Goal: Task Accomplishment & Management: Manage account settings

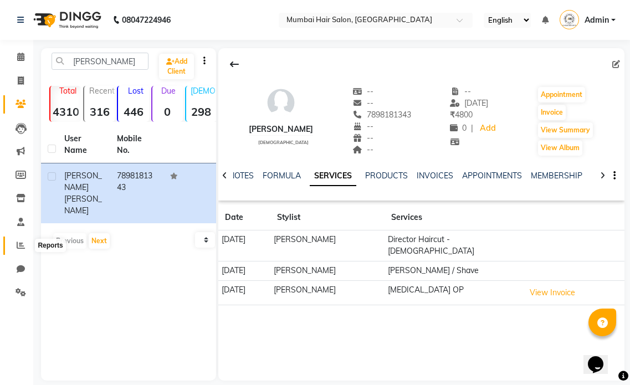
click at [22, 242] on icon at bounding box center [21, 245] width 8 height 8
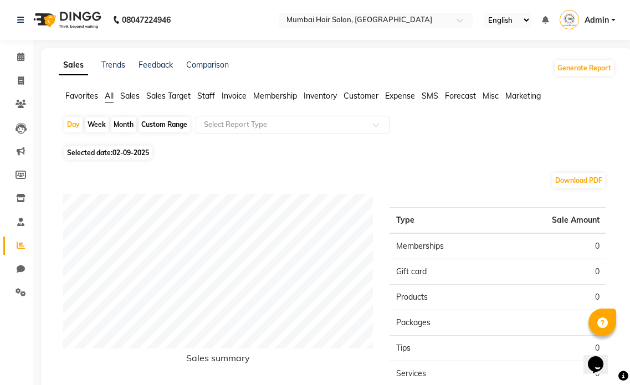
click at [125, 119] on div "Month" at bounding box center [124, 125] width 26 height 16
select select "9"
select select "2025"
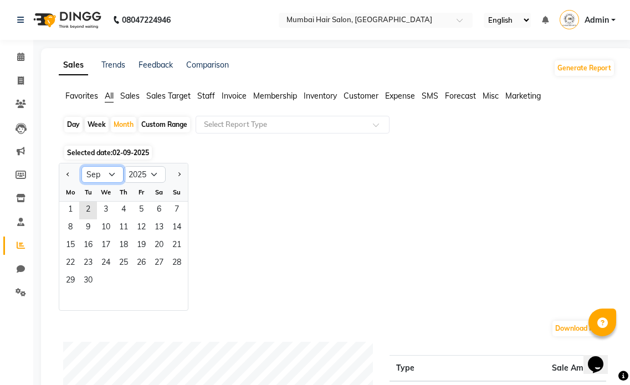
click at [105, 177] on select "Jan Feb Mar Apr May Jun [DATE] Aug Sep Oct Nov Dec" at bounding box center [102, 174] width 42 height 17
select select "8"
click at [81, 166] on select "Jan Feb Mar Apr May Jun [DATE] Aug Sep Oct Nov Dec" at bounding box center [102, 174] width 42 height 17
click at [142, 204] on span "1" at bounding box center [142, 211] width 18 height 18
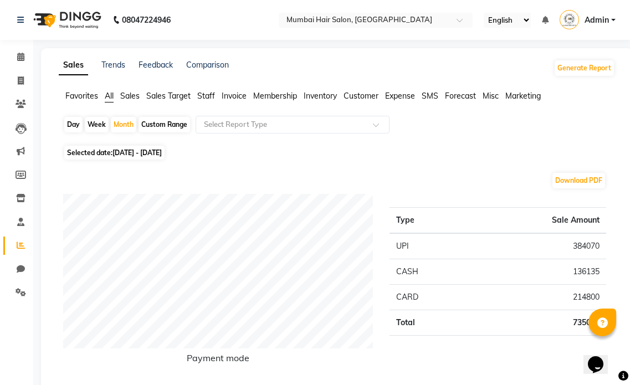
click at [214, 93] on span "Staff" at bounding box center [206, 96] width 18 height 10
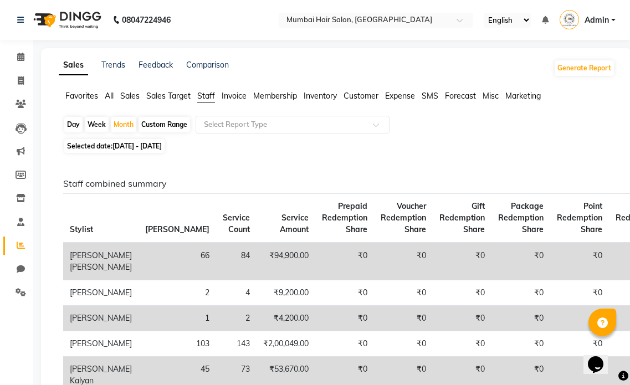
click at [322, 216] on span "Prepaid Redemption Share" at bounding box center [344, 217] width 45 height 33
click at [24, 57] on icon at bounding box center [20, 57] width 7 height 8
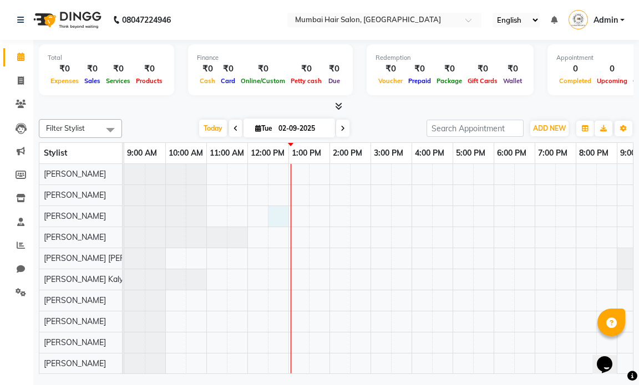
click at [269, 217] on div at bounding box center [411, 269] width 574 height 210
select select "66012"
select select "tentative"
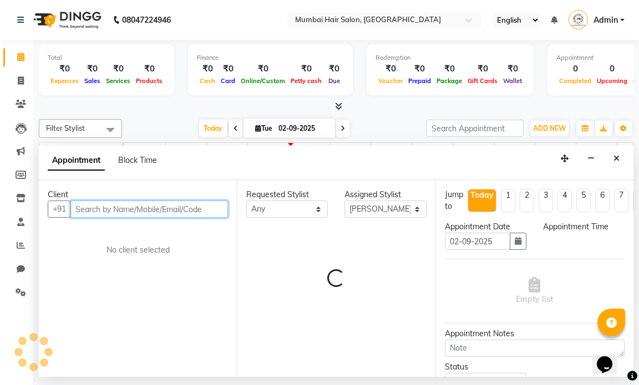
select select "750"
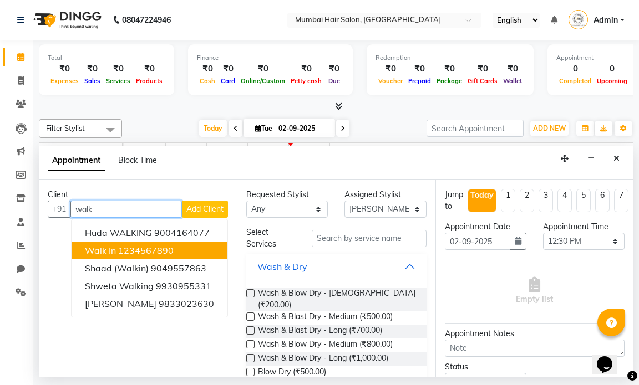
click at [136, 250] on ngb-highlight "1234567890" at bounding box center [145, 250] width 55 height 11
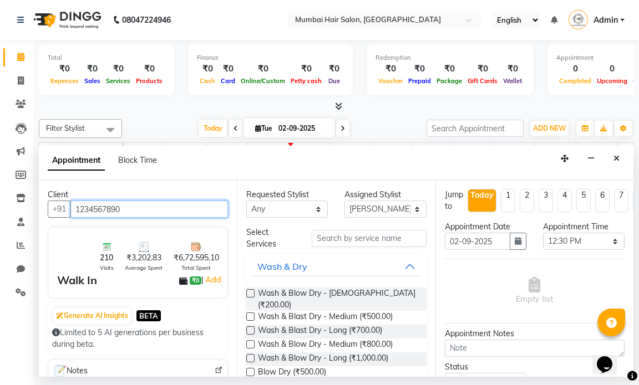
type input "1234567890"
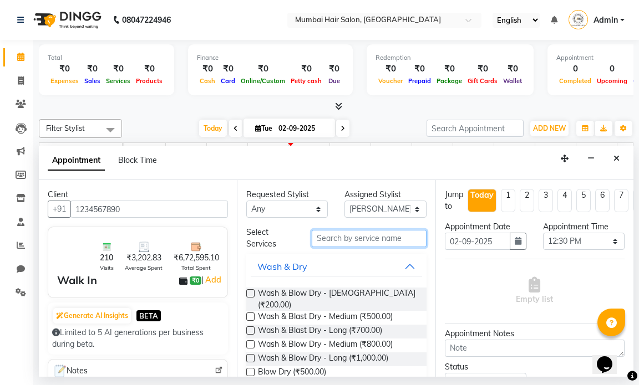
click at [334, 237] on input "text" at bounding box center [369, 238] width 114 height 17
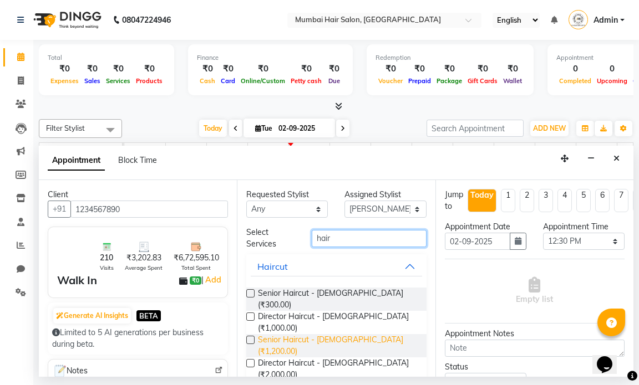
type input "hair"
click at [379, 334] on span "Senior Haircut - [DEMOGRAPHIC_DATA] (₹1,200.00)" at bounding box center [337, 345] width 159 height 23
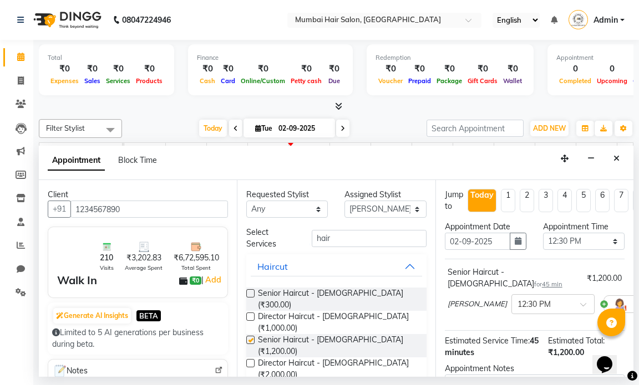
checkbox input "false"
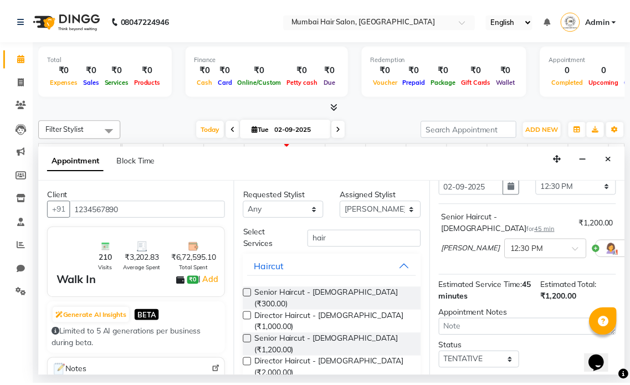
scroll to position [126, 0]
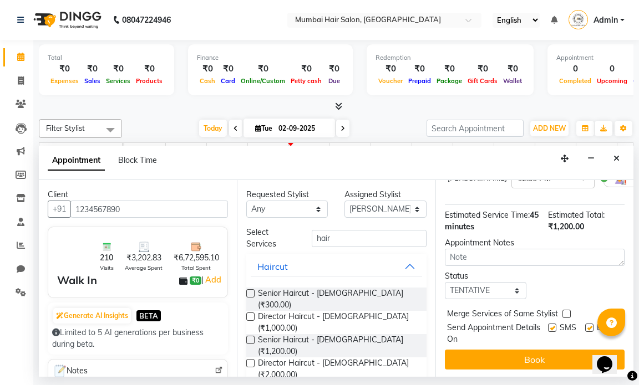
click at [585, 324] on label at bounding box center [589, 328] width 8 height 8
click at [585, 325] on input "checkbox" at bounding box center [588, 328] width 7 height 7
checkbox input "false"
click at [548, 324] on label at bounding box center [552, 328] width 8 height 8
click at [548, 325] on input "checkbox" at bounding box center [551, 328] width 7 height 7
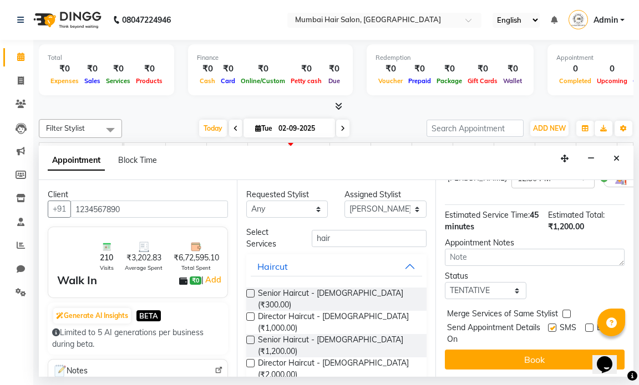
checkbox input "false"
click at [538, 339] on div "Jump to [DATE] 1 2 3 4 5 6 7 8 Weeks Appointment Date [DATE] Appointment Time S…" at bounding box center [534, 278] width 198 height 197
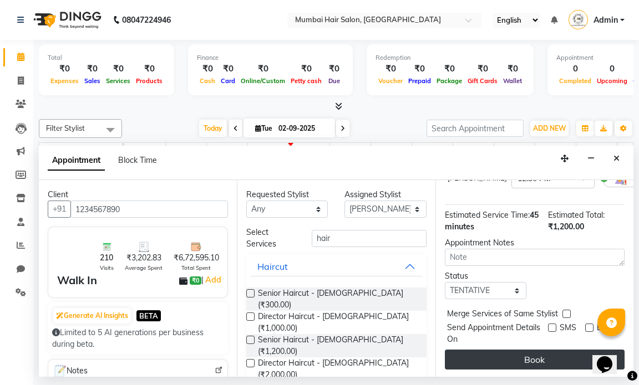
click at [537, 350] on button "Book" at bounding box center [535, 360] width 180 height 20
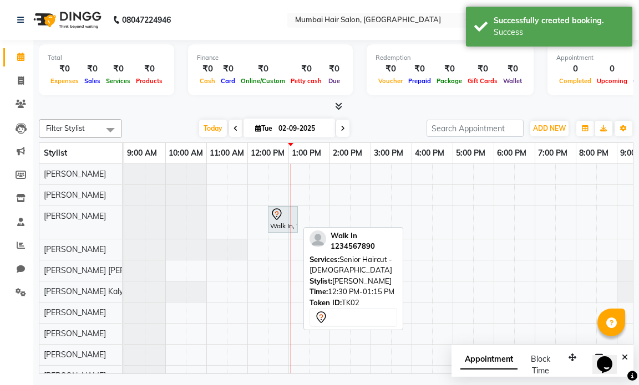
click at [279, 221] on div "Walk In, TK02, 12:30 PM-01:15 PM, Senior Haircut - [DEMOGRAPHIC_DATA]" at bounding box center [283, 219] width 28 height 23
select select "7"
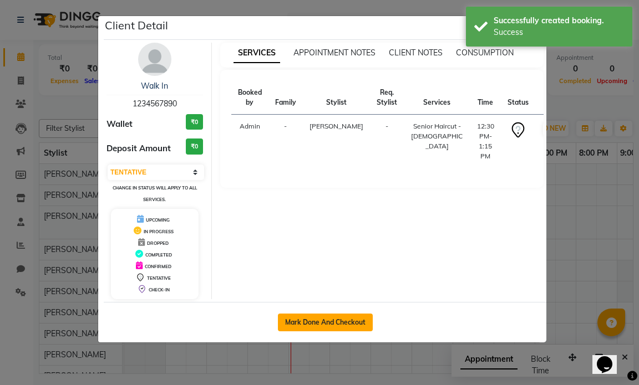
click at [313, 316] on button "Mark Done And Checkout" at bounding box center [325, 323] width 95 height 18
select select "service"
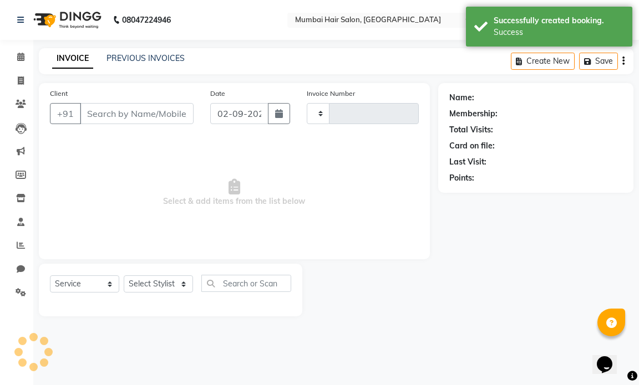
type input "1248"
select select "7487"
type input "1234567890"
select select "66012"
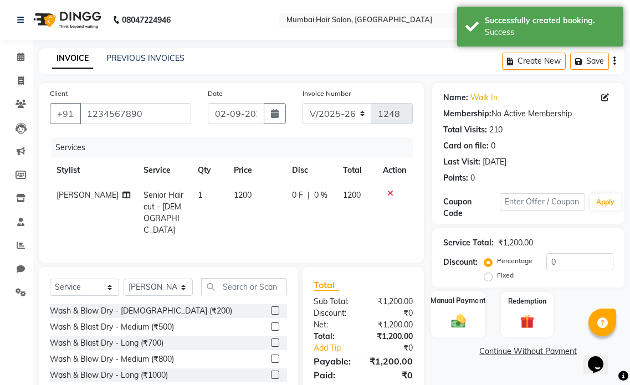
click at [471, 315] on div "Manual Payment" at bounding box center [458, 314] width 54 height 47
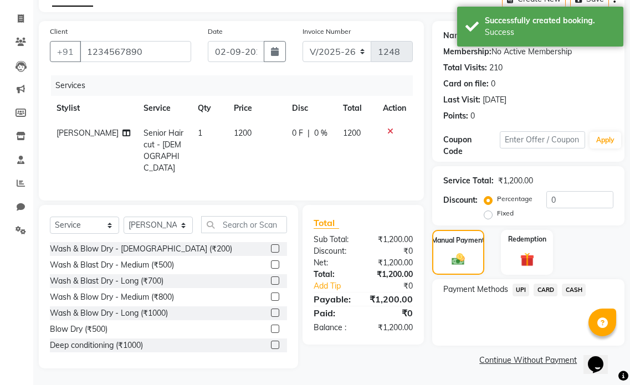
click at [568, 289] on span "CASH" at bounding box center [574, 290] width 24 height 13
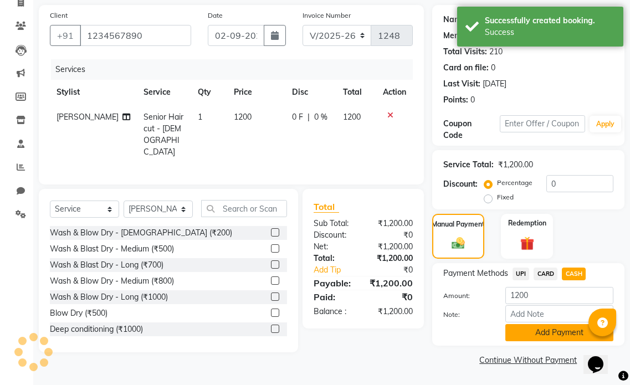
click at [532, 333] on button "Add Payment" at bounding box center [560, 332] width 108 height 17
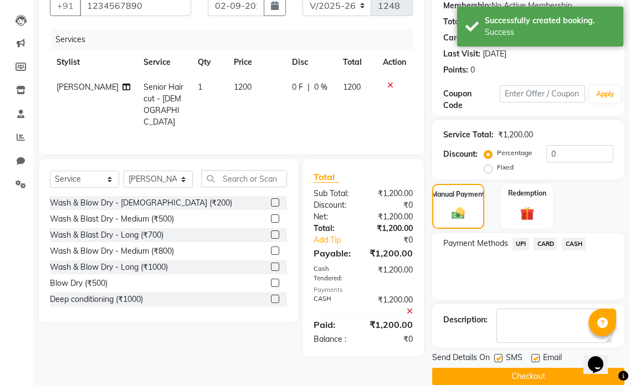
scroll to position [125, 0]
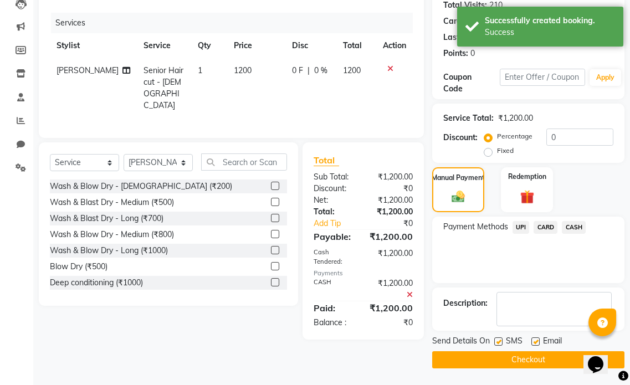
click at [538, 340] on label at bounding box center [536, 342] width 8 height 8
click at [538, 340] on input "checkbox" at bounding box center [535, 342] width 7 height 7
checkbox input "false"
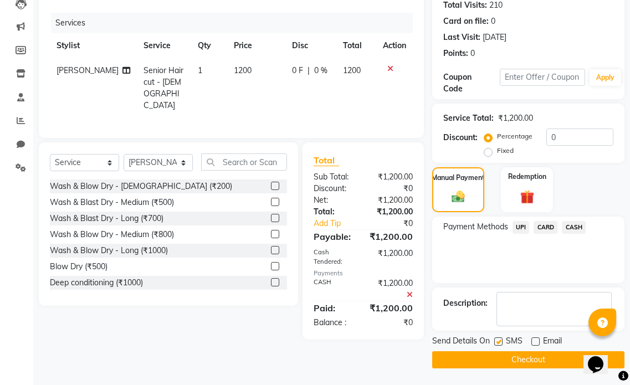
click at [501, 342] on label at bounding box center [499, 342] width 8 height 8
click at [501, 342] on input "checkbox" at bounding box center [498, 342] width 7 height 7
checkbox input "false"
click at [502, 356] on button "Checkout" at bounding box center [528, 360] width 192 height 17
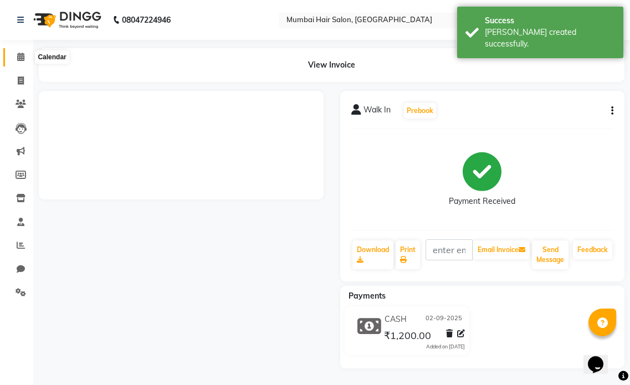
click at [18, 57] on icon at bounding box center [20, 57] width 7 height 8
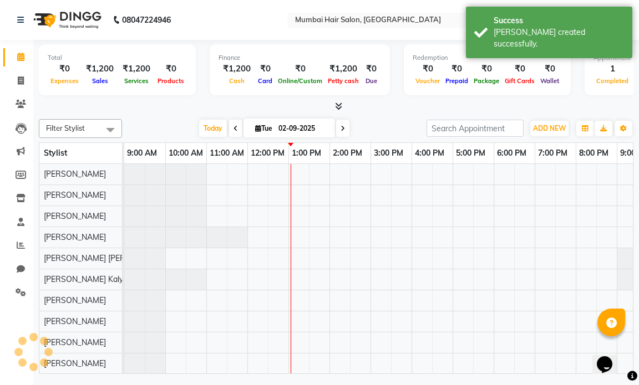
scroll to position [0, 66]
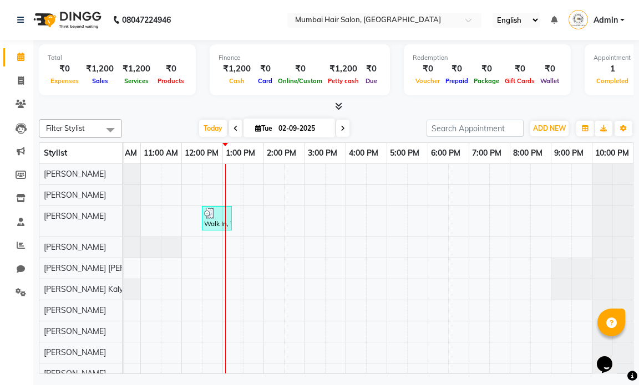
click at [235, 131] on span at bounding box center [235, 128] width 13 height 17
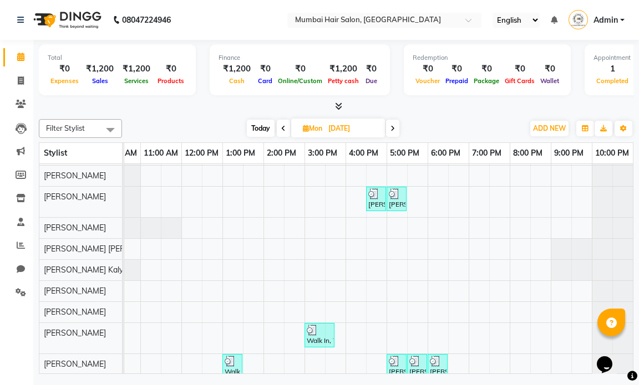
scroll to position [0, 0]
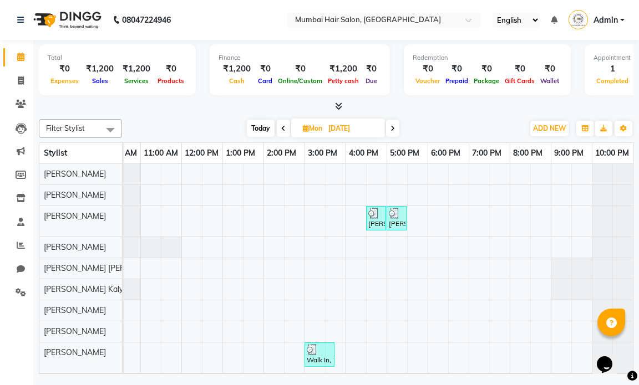
click at [394, 129] on icon at bounding box center [392, 128] width 4 height 7
type input "02-09-2025"
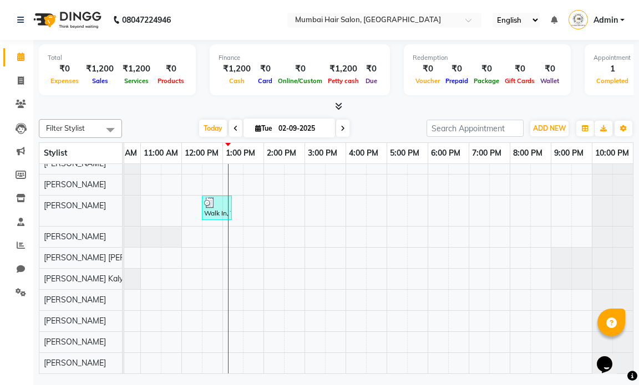
scroll to position [19, 0]
click at [305, 131] on input "02-09-2025" at bounding box center [302, 128] width 55 height 17
select select "9"
select select "2025"
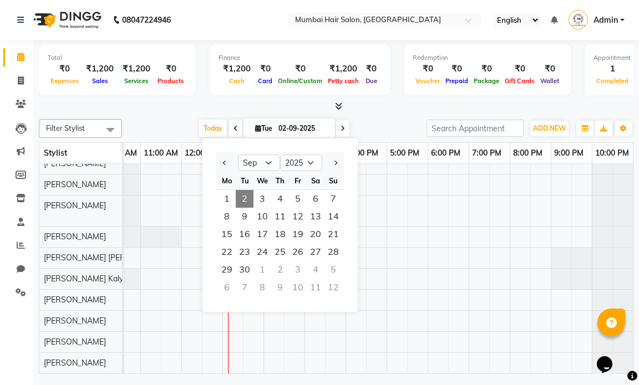
click at [338, 131] on span at bounding box center [342, 128] width 13 height 17
type input "[DATE]"
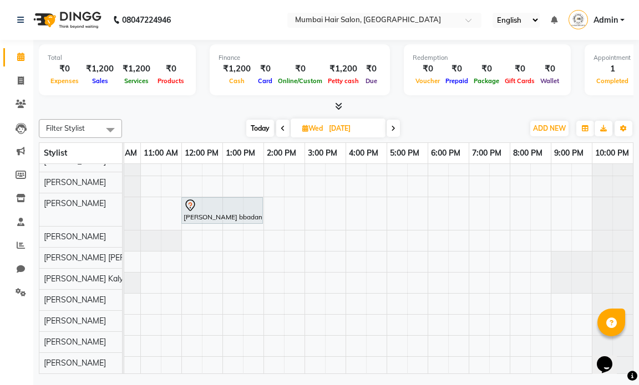
click at [325, 126] on span "Wed" at bounding box center [312, 128] width 26 height 8
select select "9"
select select "2025"
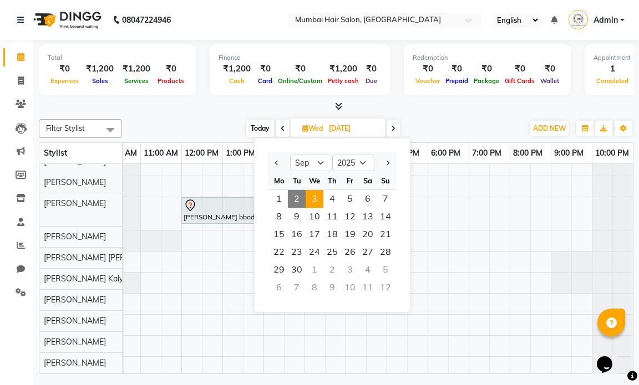
click at [293, 200] on span "2" at bounding box center [297, 199] width 18 height 18
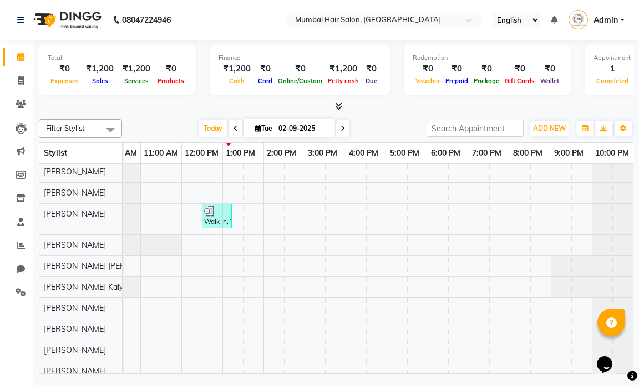
scroll to position [0, 0]
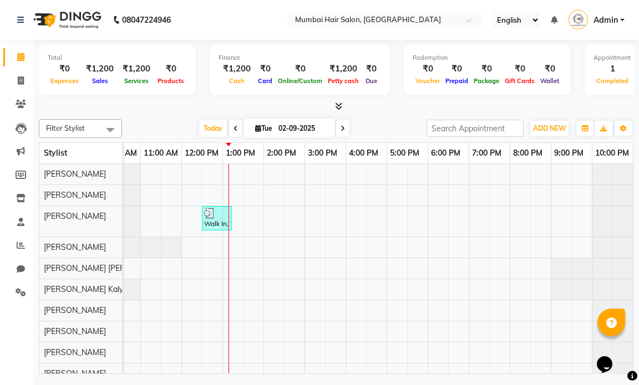
click at [345, 127] on span at bounding box center [342, 128] width 13 height 17
type input "[DATE]"
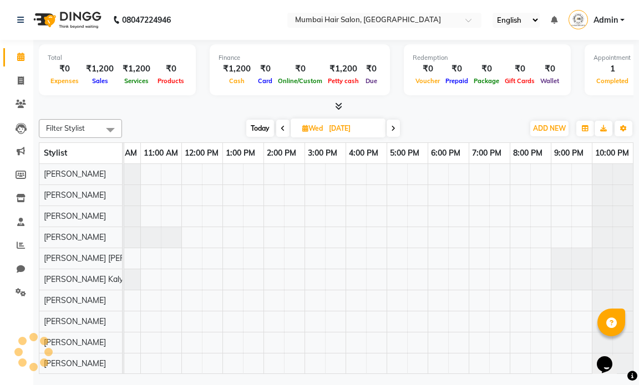
scroll to position [0, 66]
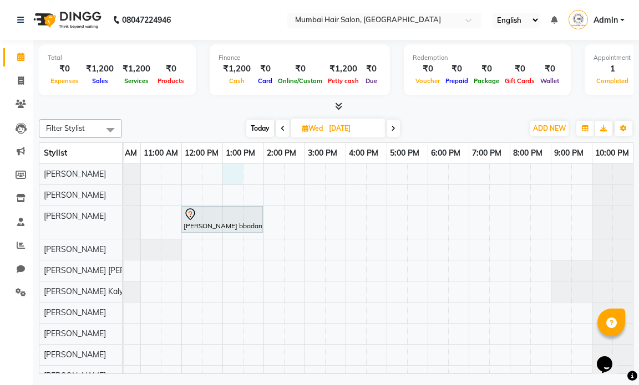
click at [230, 176] on div "[PERSON_NAME] bbadam, 12:00 PM-02:00 PM, Global Inoa - Long" at bounding box center [345, 275] width 574 height 222
select select "66010"
select select "tentative"
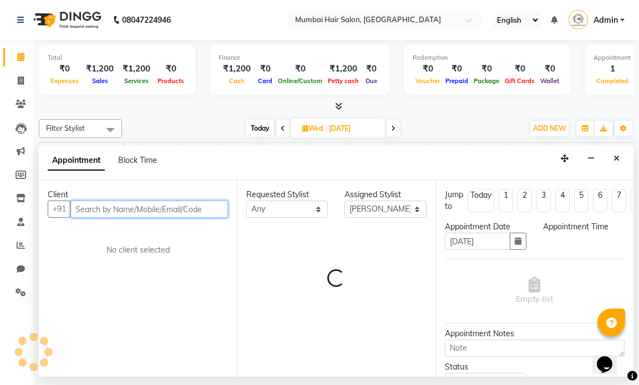
select select "780"
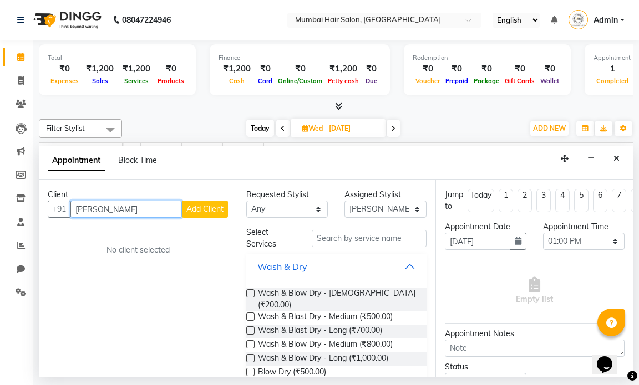
type input "[PERSON_NAME]"
click at [195, 206] on span "Add Client" at bounding box center [204, 209] width 37 height 10
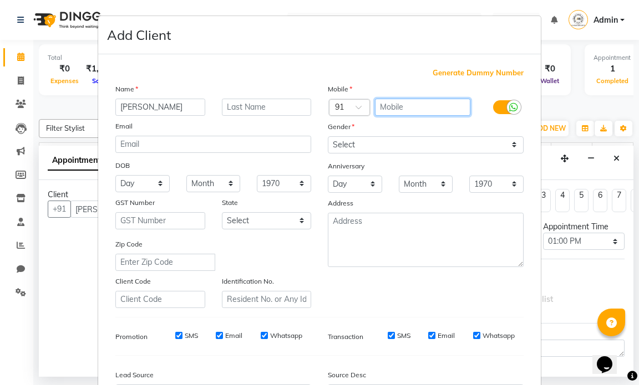
click at [382, 110] on input "text" at bounding box center [423, 107] width 96 height 17
type input "7666625959"
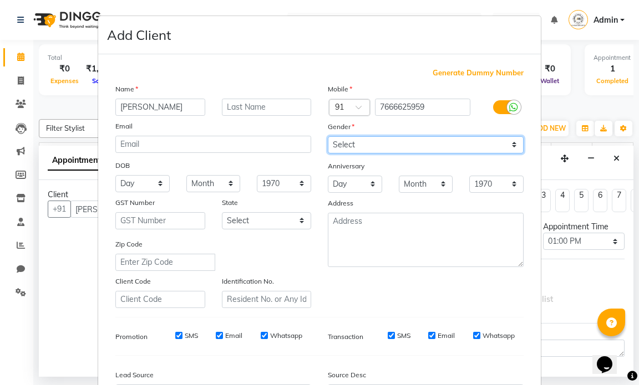
drag, startPoint x: 380, startPoint y: 137, endPoint x: 377, endPoint y: 144, distance: 7.4
click at [380, 137] on select "Select [DEMOGRAPHIC_DATA] [DEMOGRAPHIC_DATA] Other Prefer Not To Say" at bounding box center [426, 144] width 196 height 17
select select "[DEMOGRAPHIC_DATA]"
click at [328, 136] on select "Select [DEMOGRAPHIC_DATA] [DEMOGRAPHIC_DATA] Other Prefer Not To Say" at bounding box center [426, 144] width 196 height 17
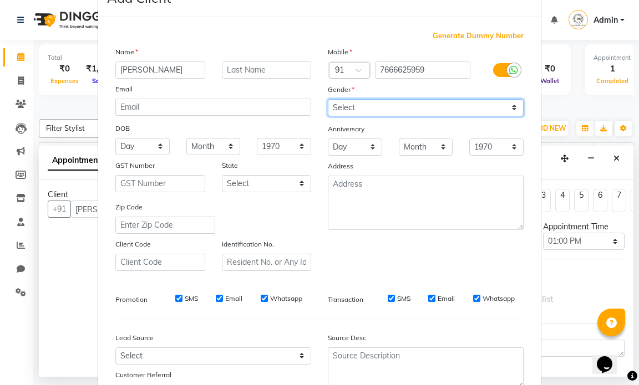
scroll to position [126, 0]
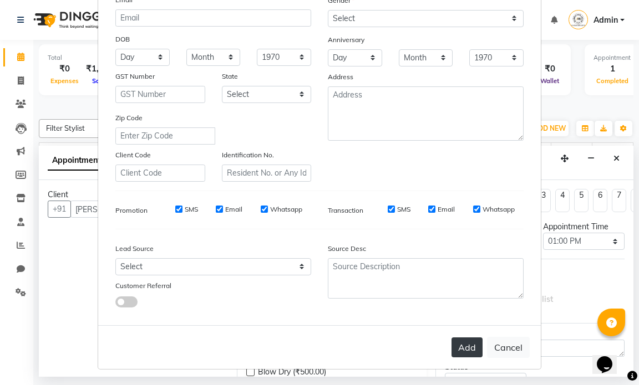
click at [462, 345] on button "Add" at bounding box center [466, 348] width 31 height 20
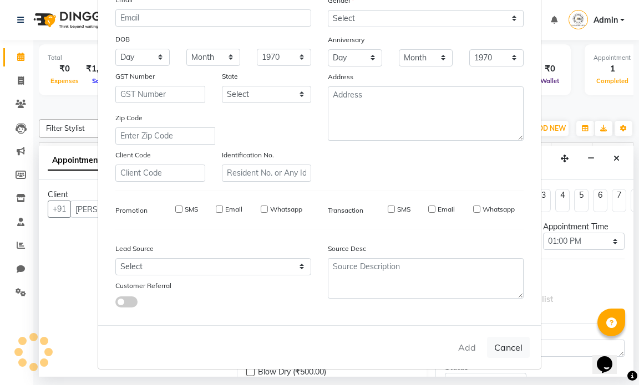
type input "7666625959"
select select
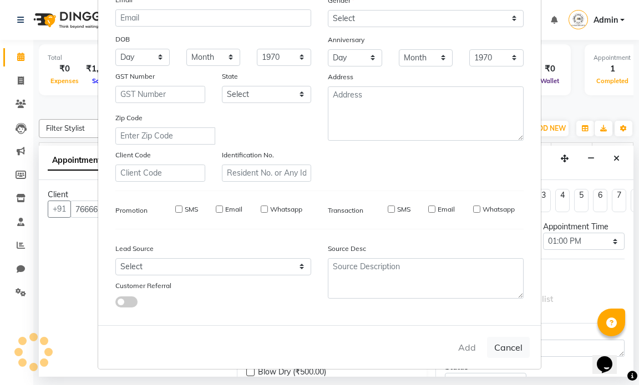
select select
checkbox input "false"
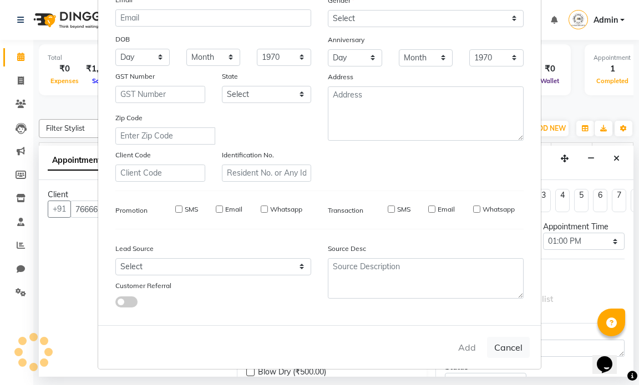
checkbox input "false"
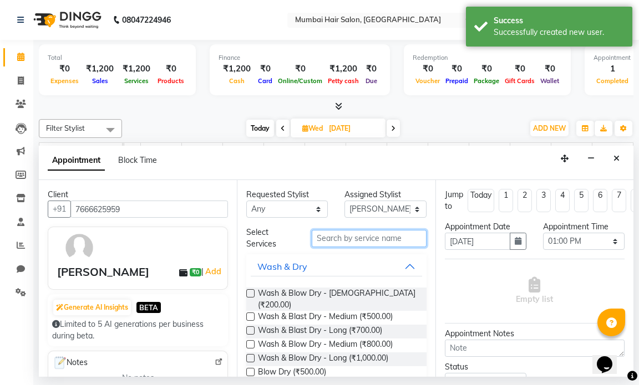
click at [378, 235] on input "text" at bounding box center [369, 238] width 114 height 17
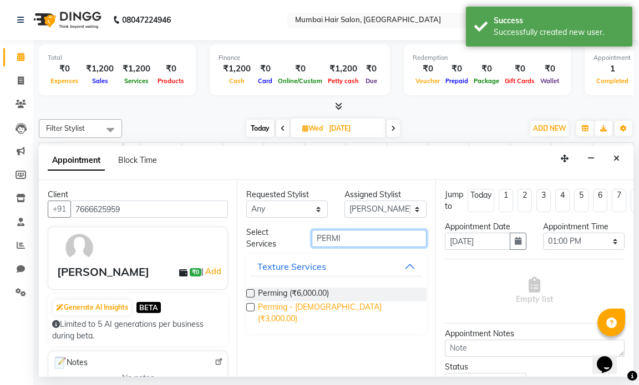
type input "PERMI"
click at [340, 309] on span "Perming - [DEMOGRAPHIC_DATA] (₹3,000.00)" at bounding box center [337, 313] width 159 height 23
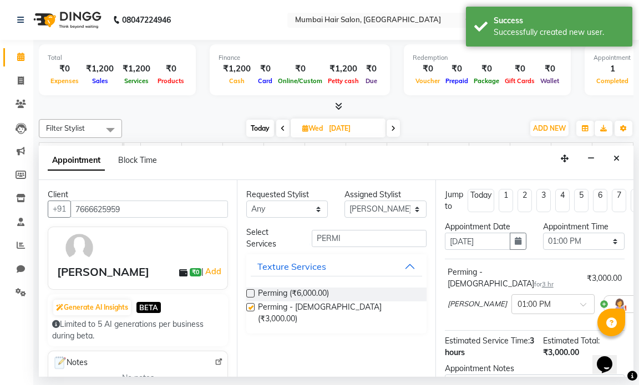
checkbox input "false"
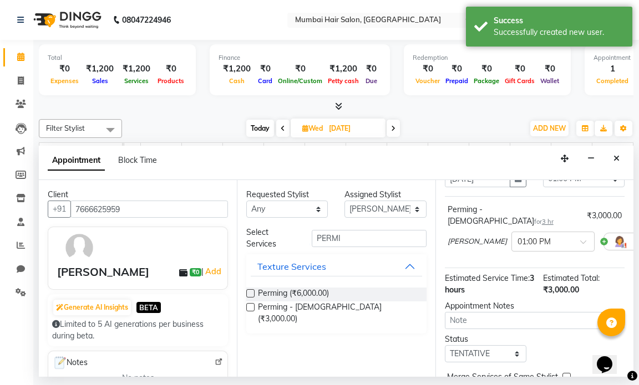
scroll to position [126, 0]
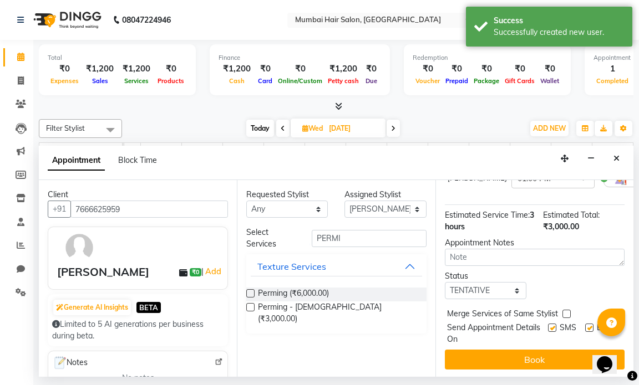
click at [585, 324] on label at bounding box center [589, 328] width 8 height 8
click at [585, 325] on input "checkbox" at bounding box center [588, 328] width 7 height 7
checkbox input "false"
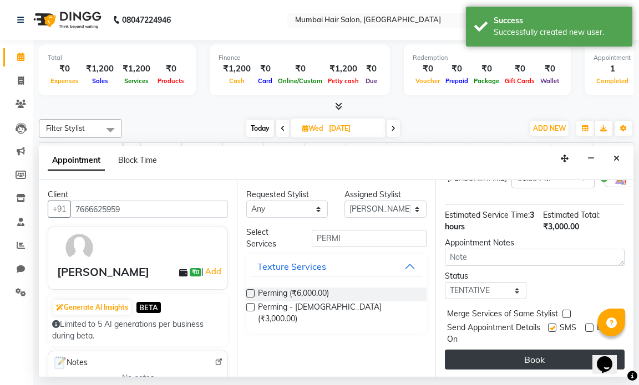
click at [543, 350] on button "Book" at bounding box center [535, 360] width 180 height 20
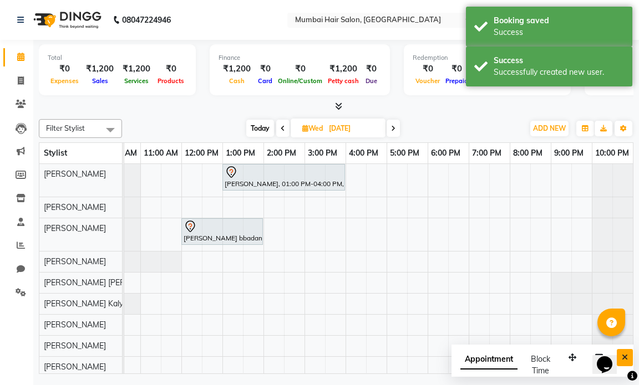
click at [628, 361] on button "Close" at bounding box center [625, 357] width 16 height 17
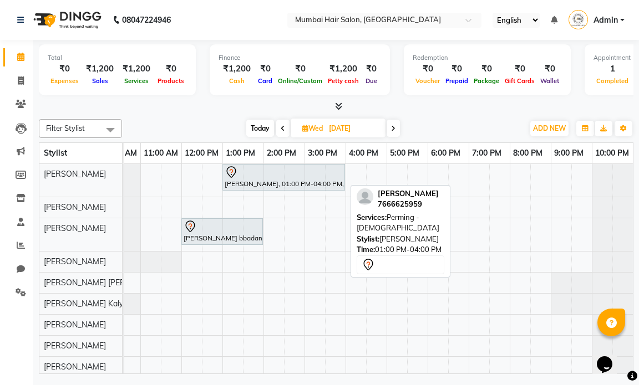
click at [259, 170] on div at bounding box center [284, 172] width 118 height 13
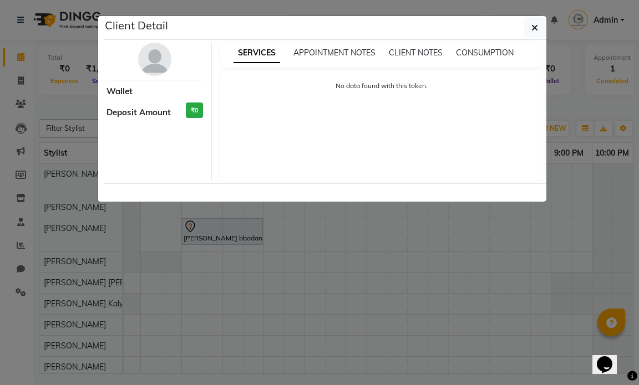
select select "7"
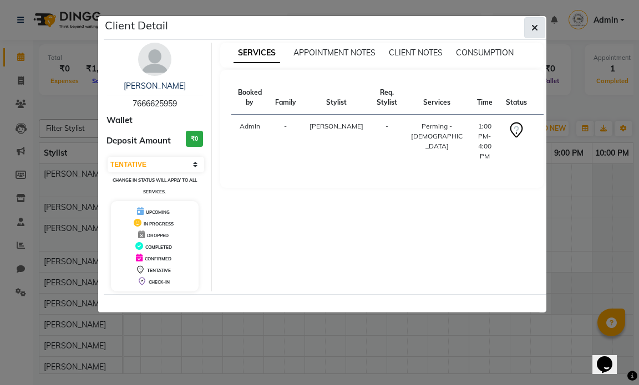
click at [534, 32] on span "button" at bounding box center [534, 27] width 7 height 11
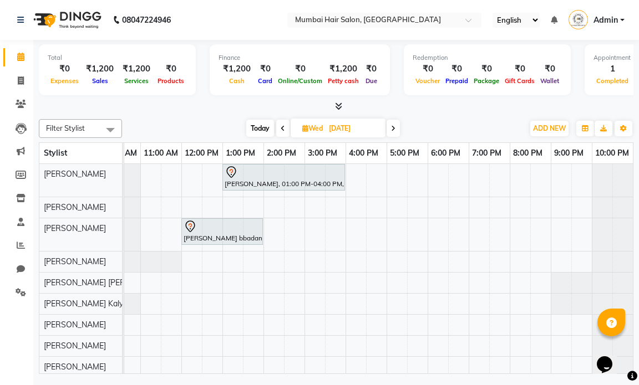
click at [281, 132] on span at bounding box center [282, 128] width 13 height 17
type input "02-09-2025"
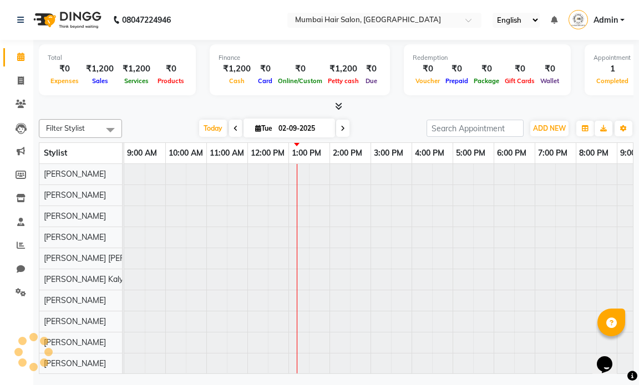
scroll to position [0, 66]
